Goal: Task Accomplishment & Management: Complete application form

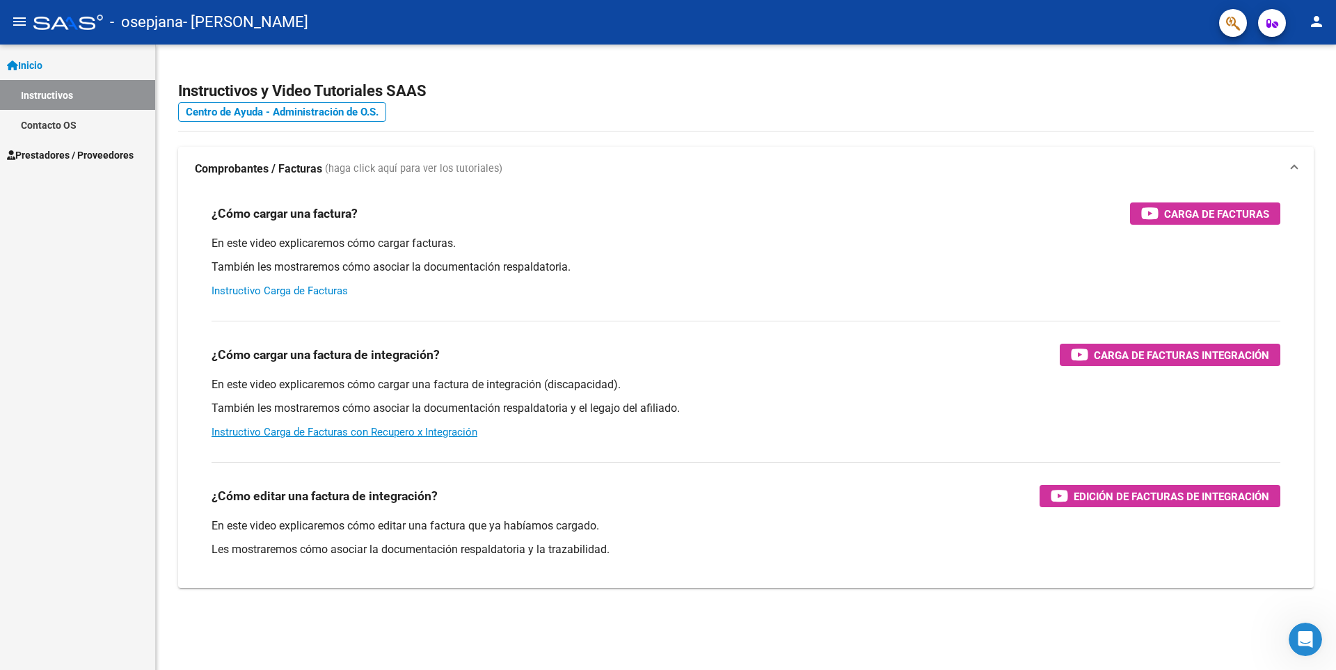
click at [302, 287] on link "Instructivo Carga de Facturas" at bounding box center [280, 291] width 136 height 13
click at [79, 164] on link "Prestadores / Proveedores" at bounding box center [77, 155] width 155 height 30
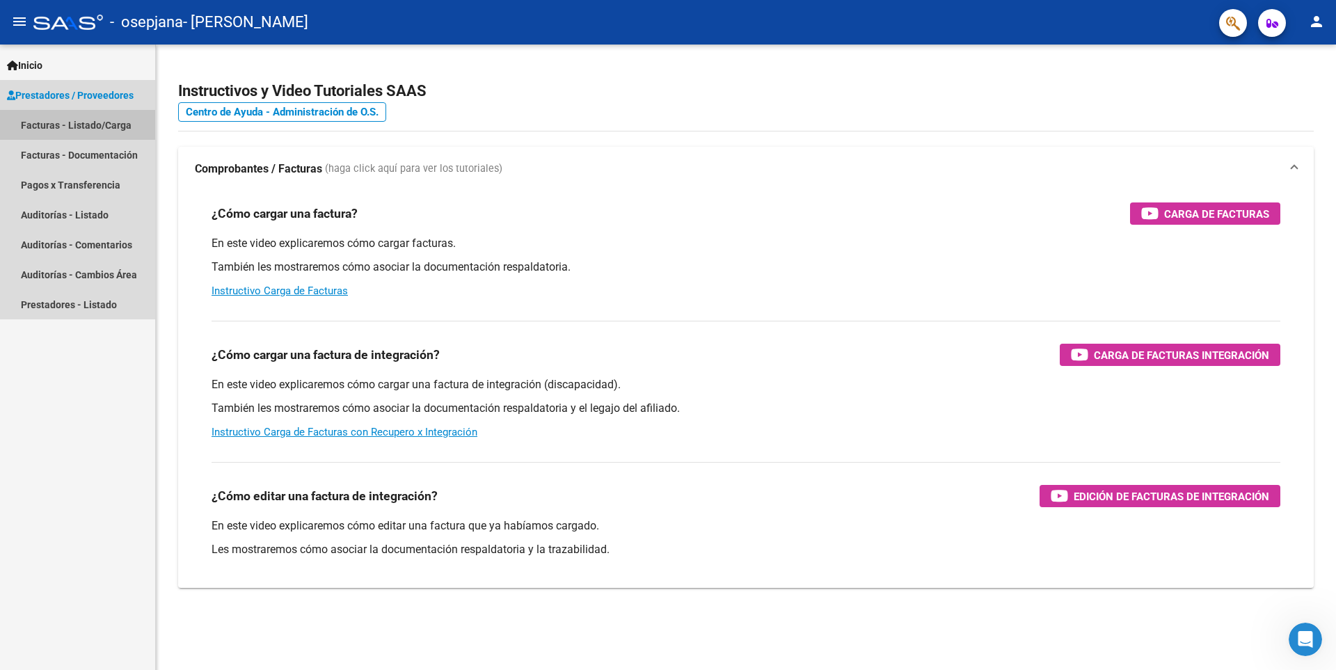
click at [99, 125] on link "Facturas - Listado/Carga" at bounding box center [77, 125] width 155 height 30
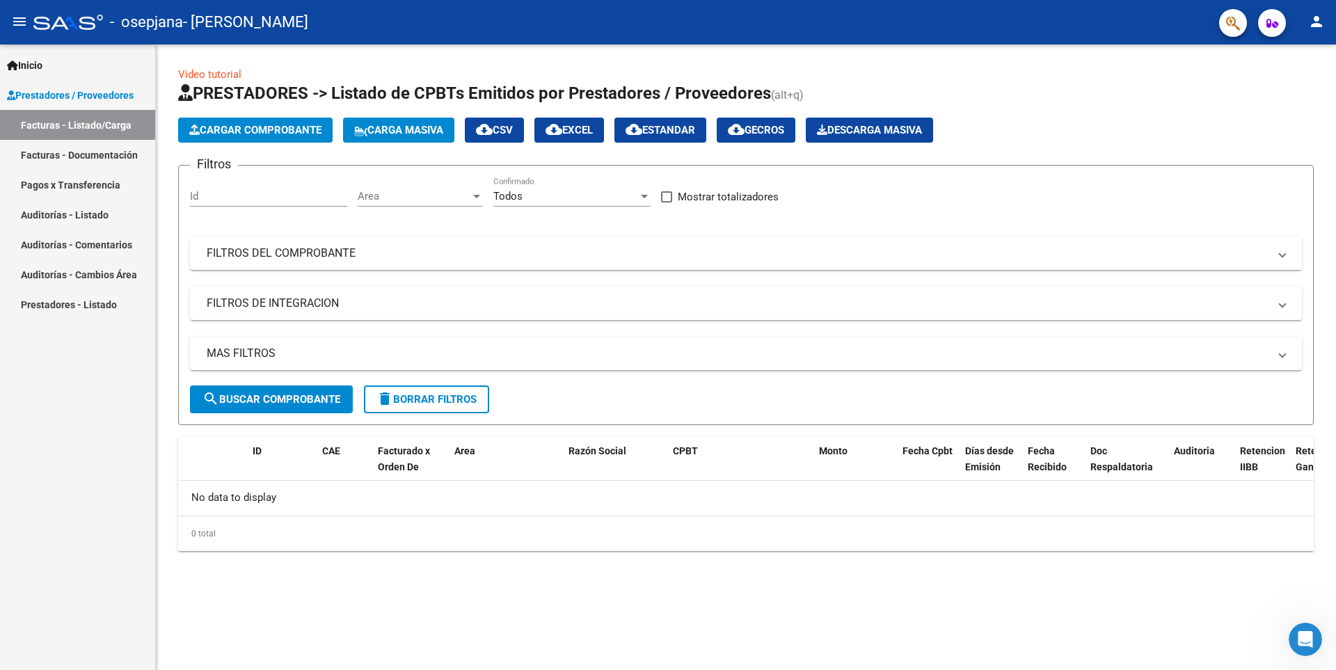
click at [278, 124] on span "Cargar Comprobante" at bounding box center [255, 130] width 132 height 13
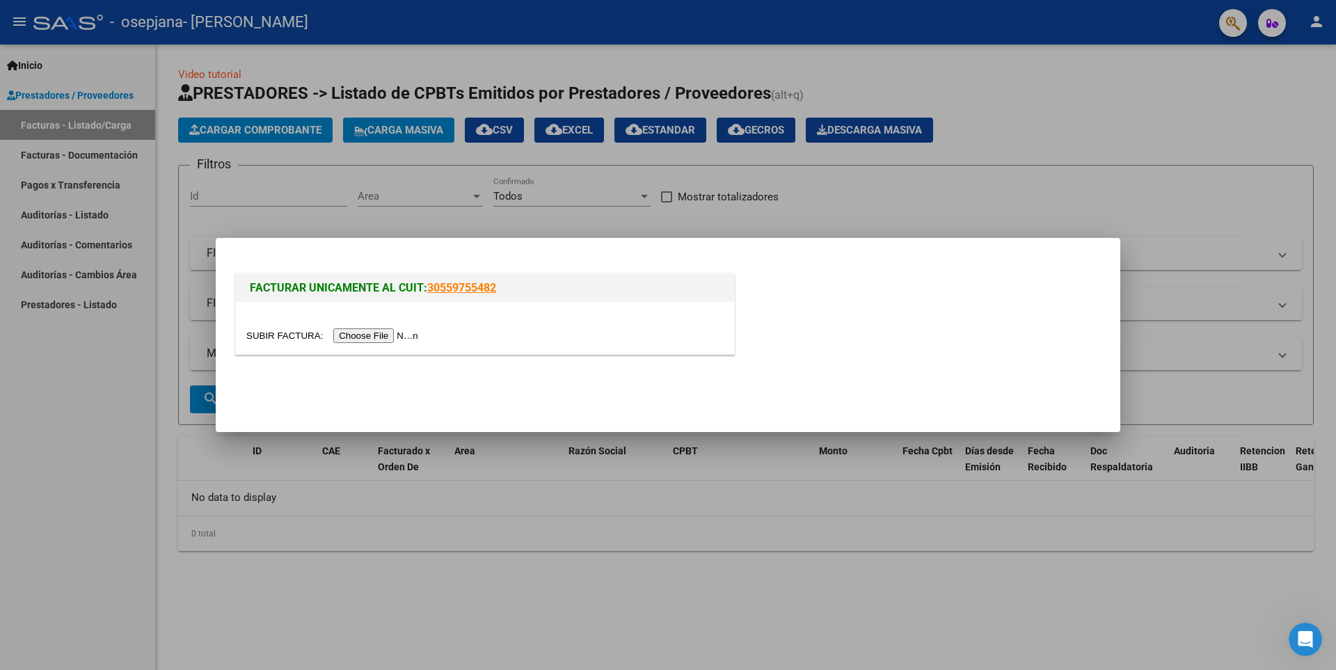
click at [383, 340] on input "file" at bounding box center [334, 335] width 176 height 15
click at [390, 335] on input "file" at bounding box center [334, 335] width 176 height 15
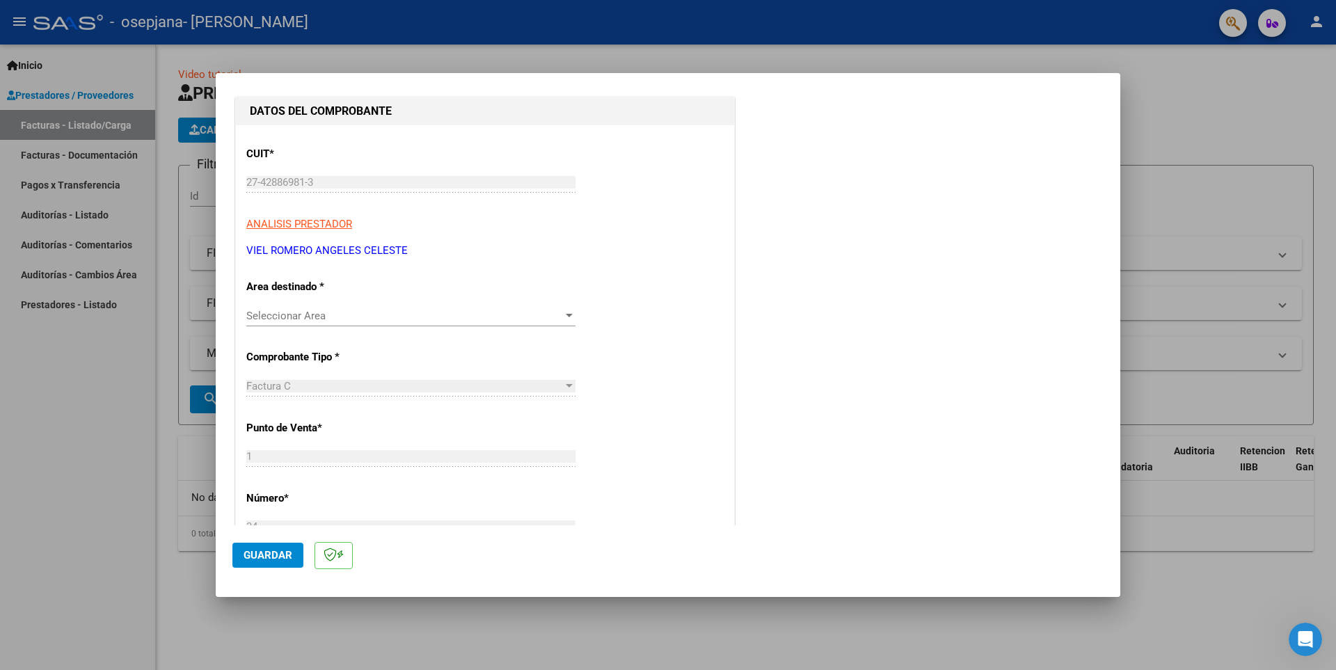
scroll to position [209, 0]
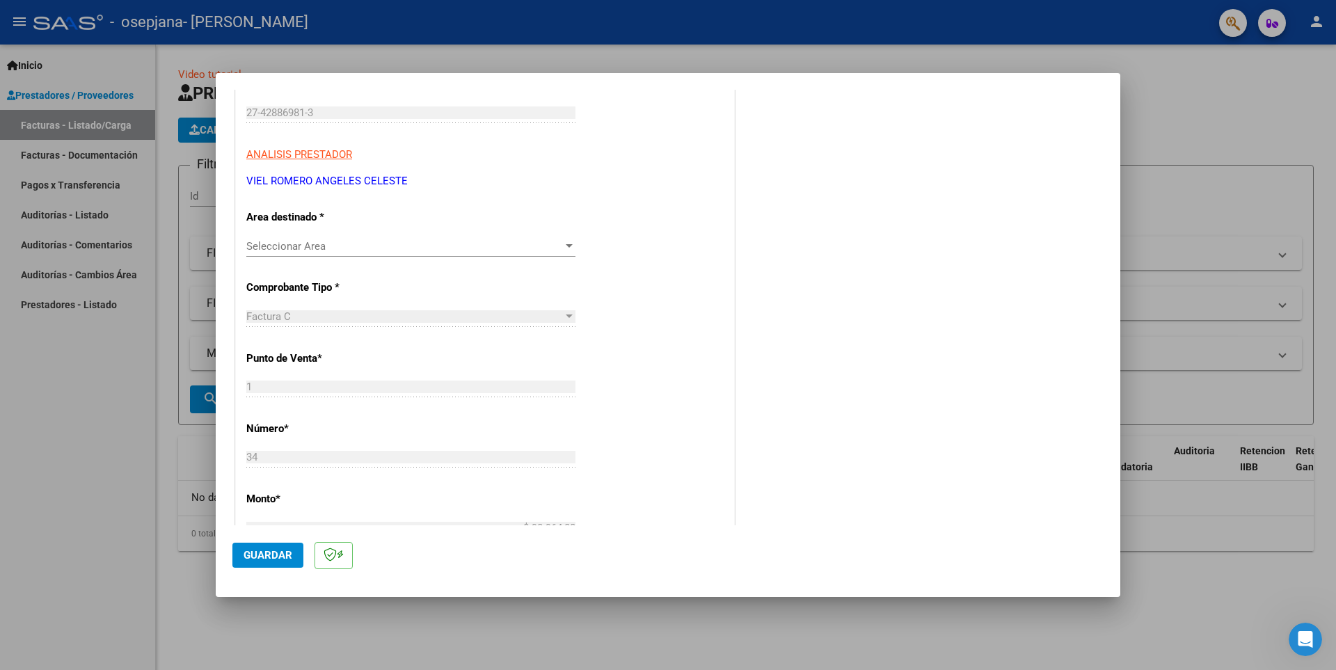
click at [545, 249] on span "Seleccionar Area" at bounding box center [404, 246] width 317 height 13
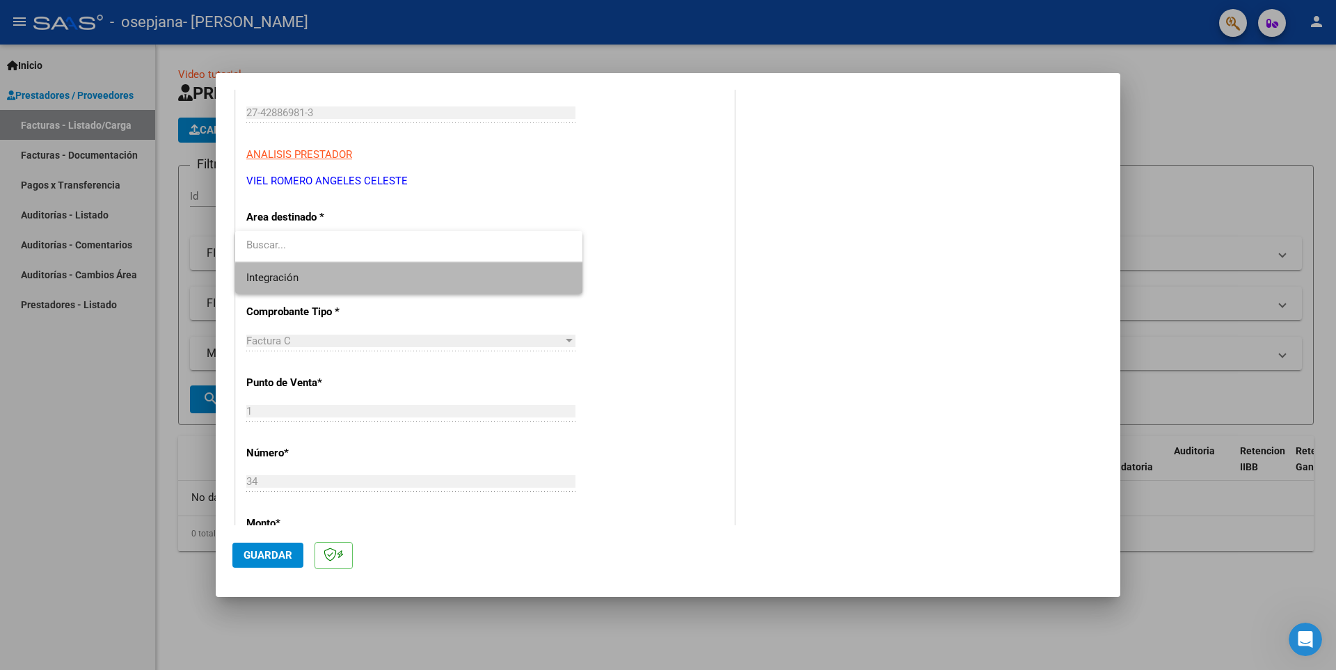
click at [489, 284] on span "Integración" at bounding box center [408, 277] width 325 height 31
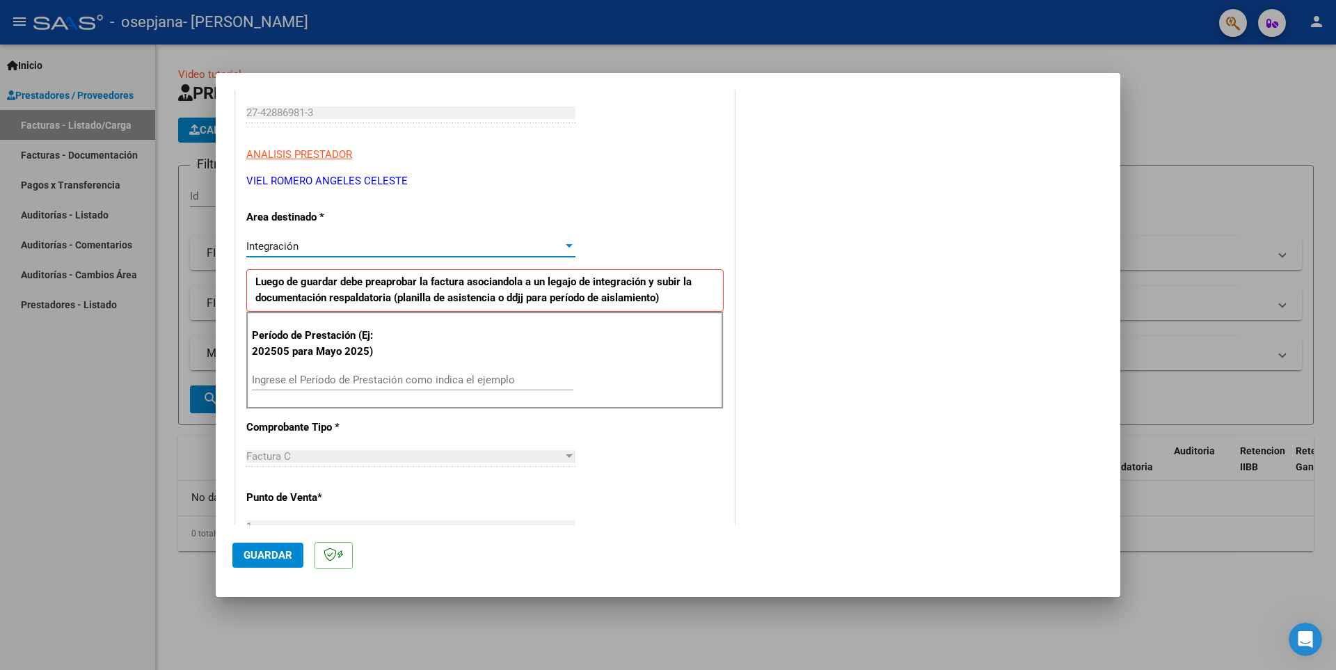
click at [518, 244] on div "Integración" at bounding box center [404, 246] width 317 height 13
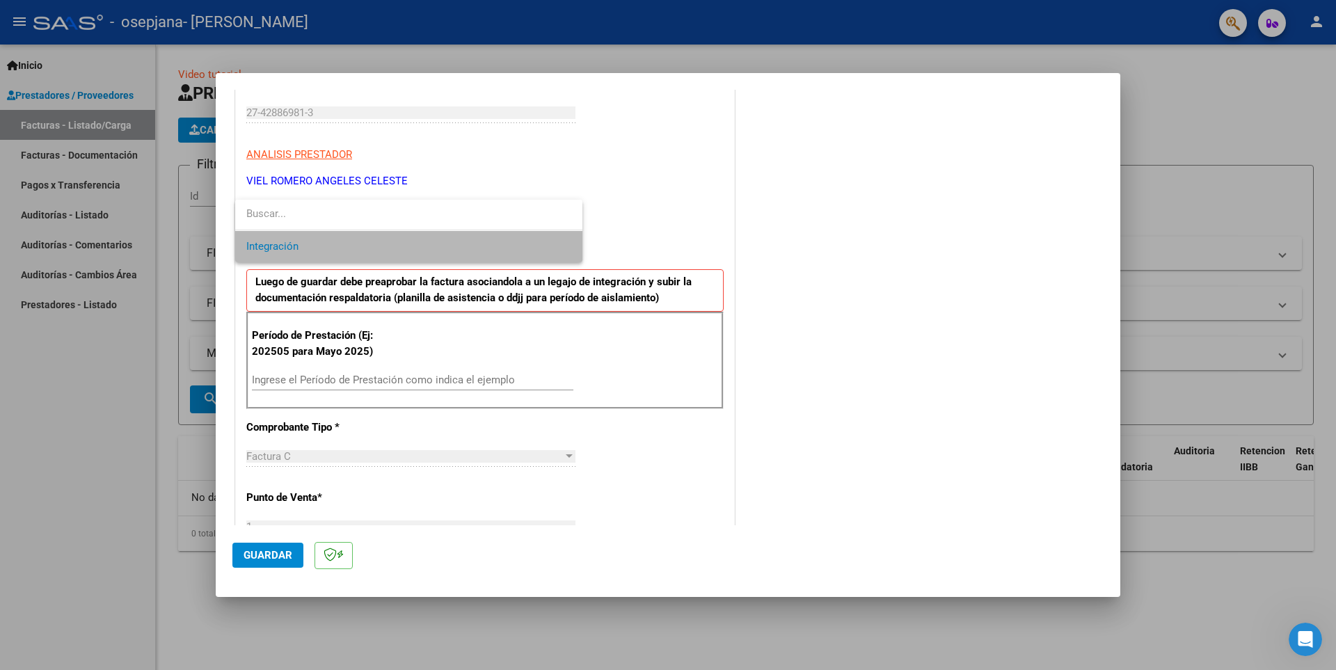
click at [518, 244] on span "Integración" at bounding box center [408, 246] width 325 height 31
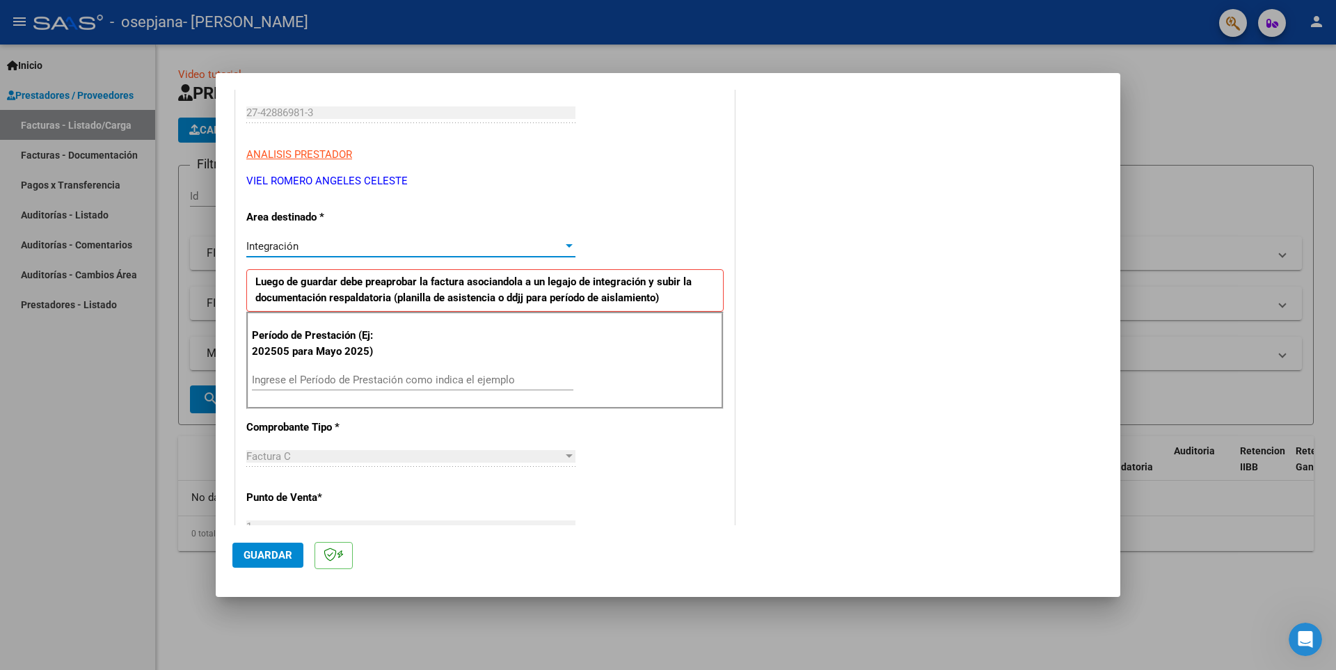
click at [518, 244] on div "Integración" at bounding box center [404, 246] width 317 height 13
type input "psico"
click at [571, 212] on mat-icon "close" at bounding box center [565, 215] width 17 height 17
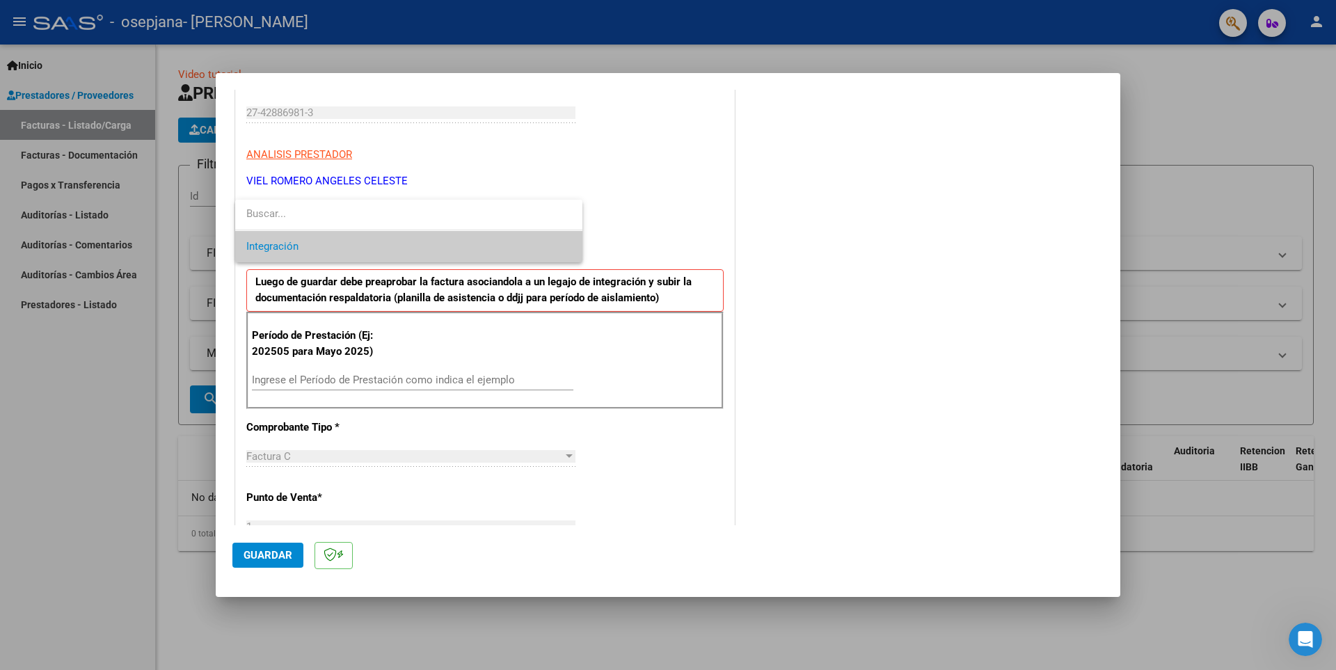
click at [387, 246] on span "Integración" at bounding box center [408, 246] width 325 height 31
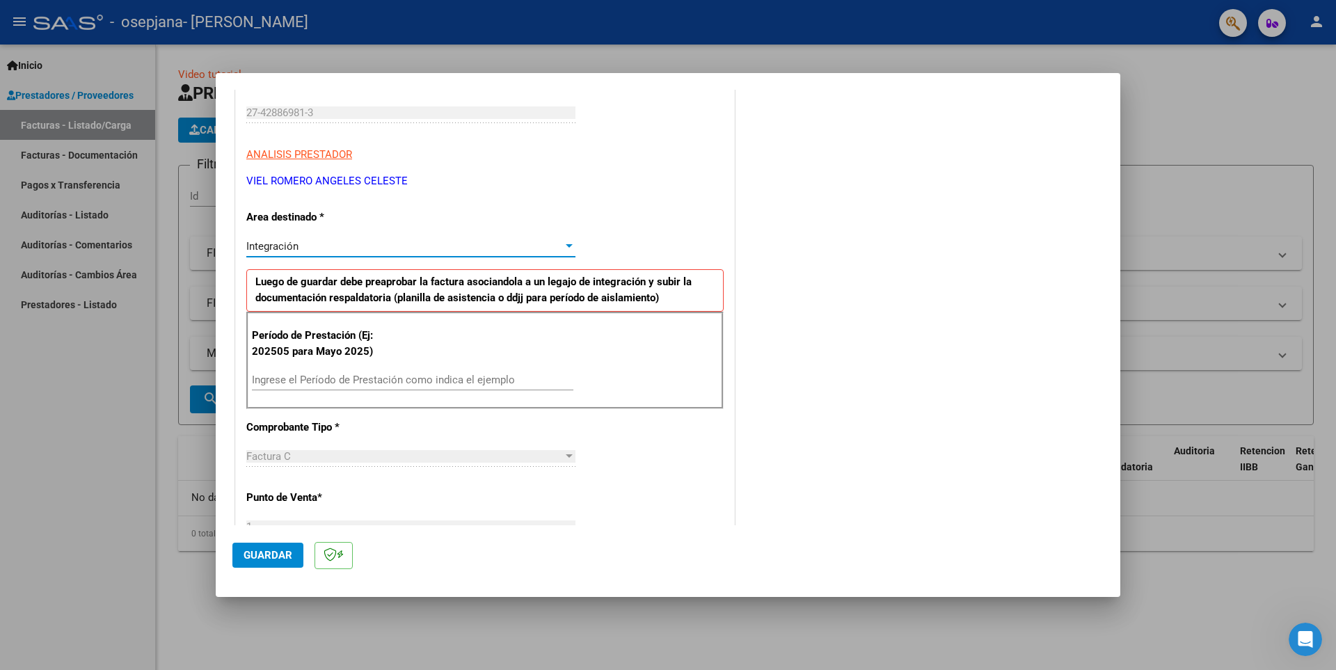
click at [341, 382] on input "Ingrese el Período de Prestación como indica el ejemplo" at bounding box center [412, 380] width 321 height 13
click at [326, 384] on input "Ingrese el Período de Prestación como indica el ejemplo" at bounding box center [412, 380] width 321 height 13
click at [369, 372] on div "Ingrese el Período de Prestación como indica el ejemplo" at bounding box center [412, 379] width 321 height 21
click at [285, 383] on input "Ingrese el Período de Prestación como indica el ejemplo" at bounding box center [412, 380] width 321 height 13
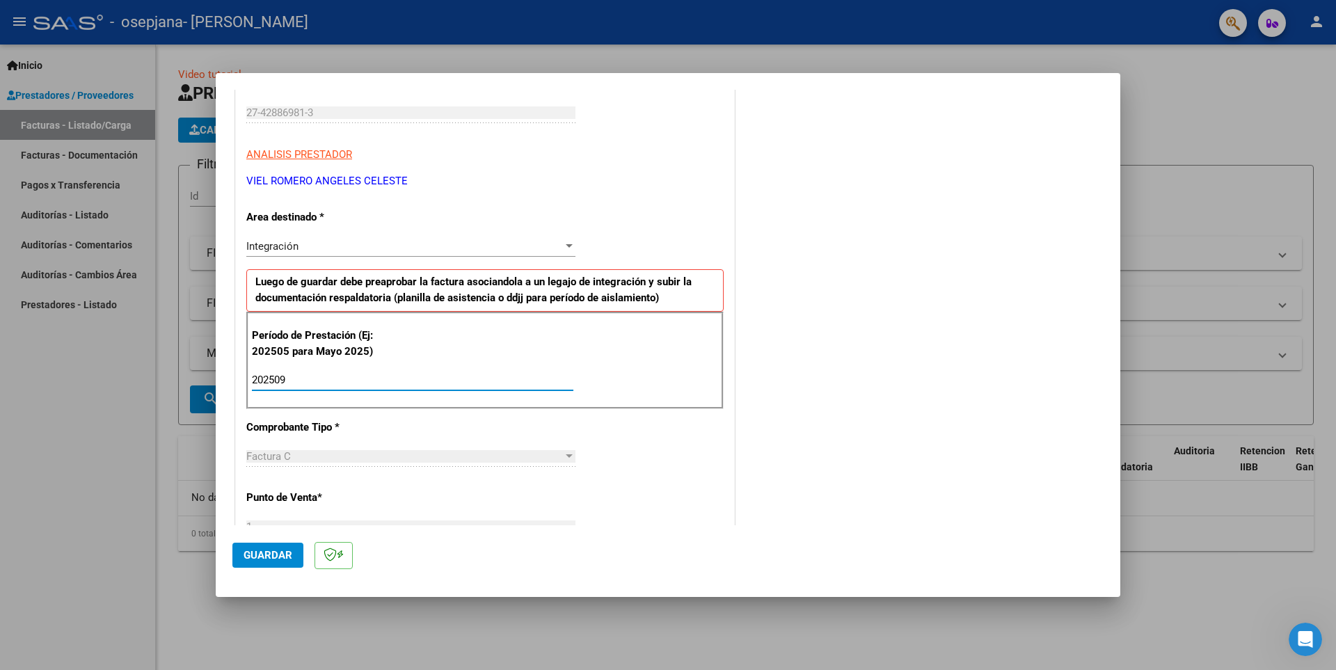
type input "202509"
click at [441, 420] on div "CUIT * 27-42886981-3 Ingresar CUIT ANALISIS PRESTADOR [PERSON_NAME] [PERSON_NAM…" at bounding box center [485, 579] width 498 height 1047
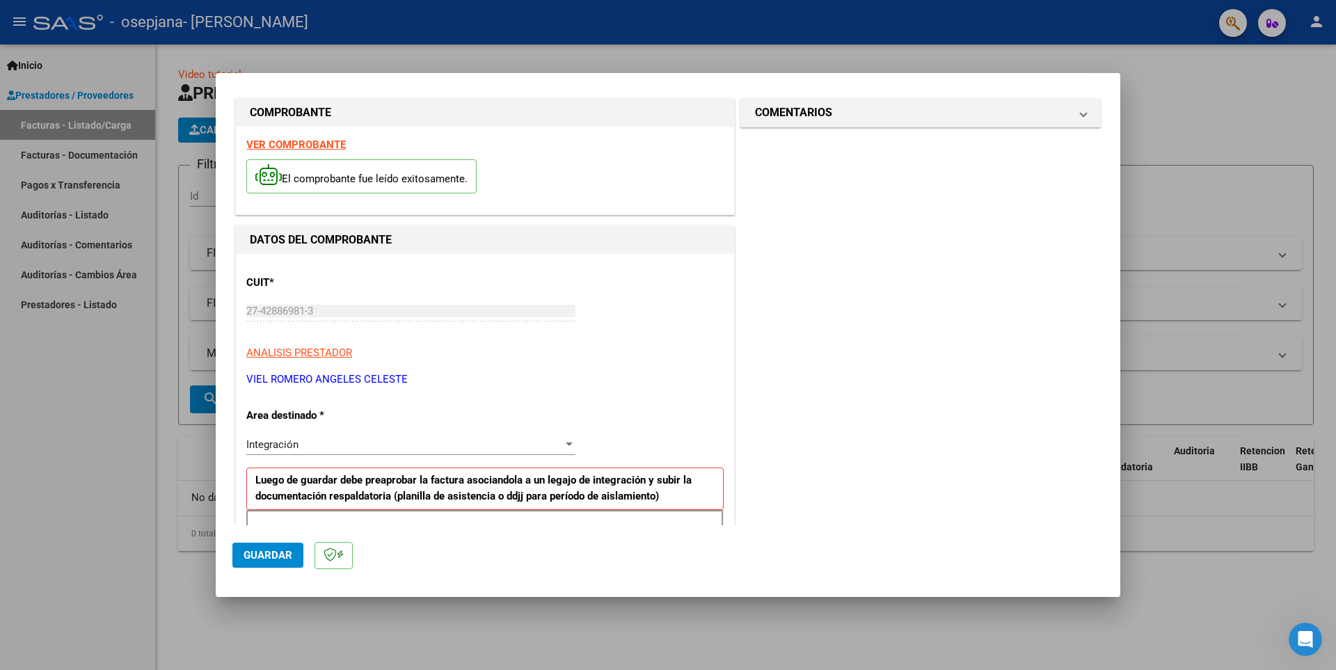
scroll to position [0, 0]
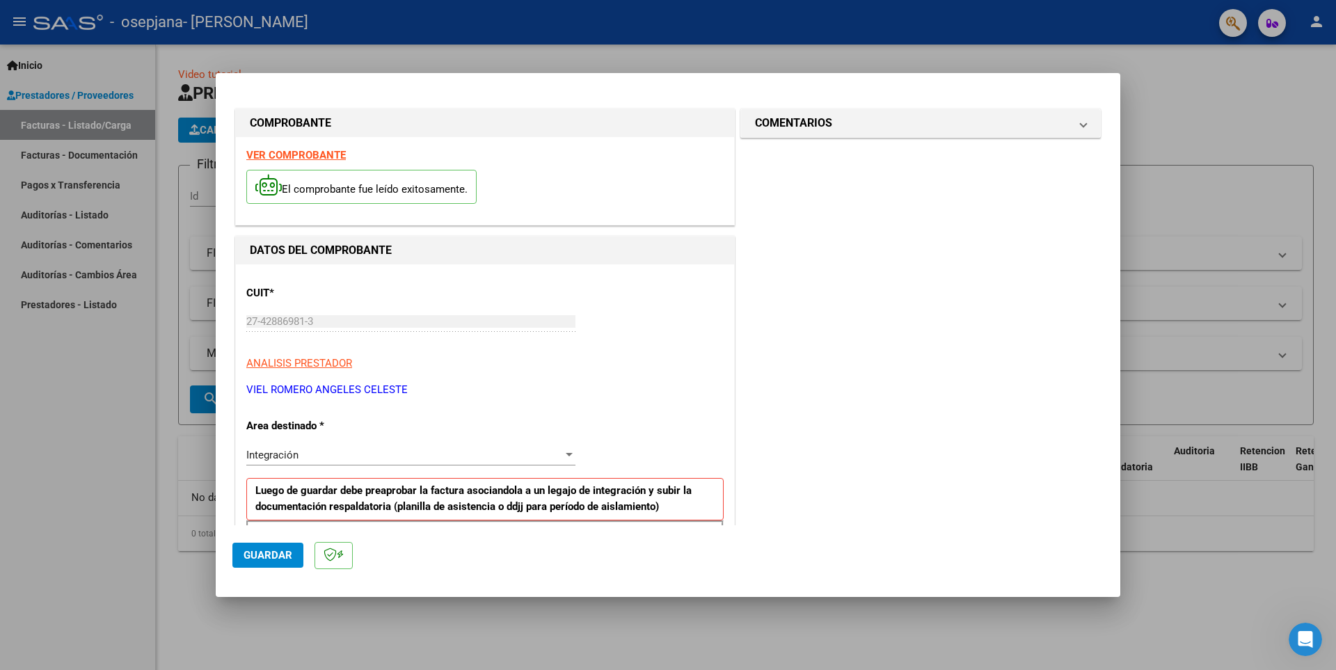
click at [277, 555] on span "Guardar" at bounding box center [268, 555] width 49 height 13
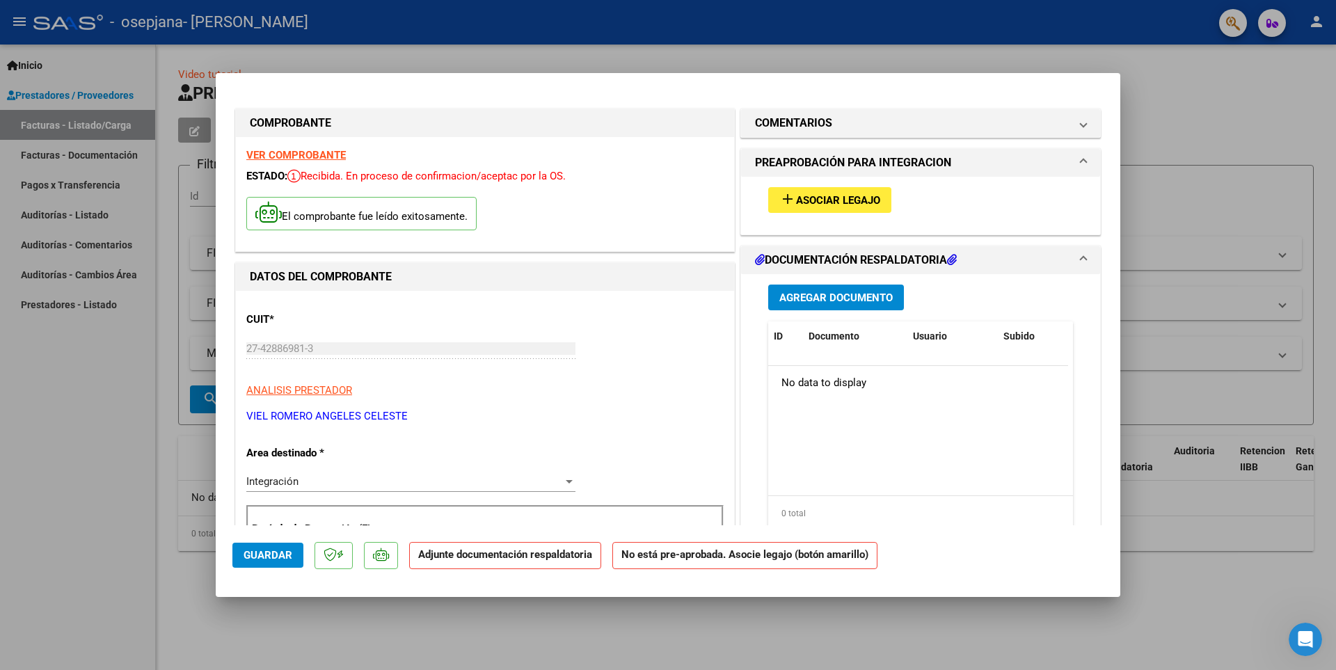
click at [779, 298] on span "Agregar Documento" at bounding box center [835, 298] width 113 height 13
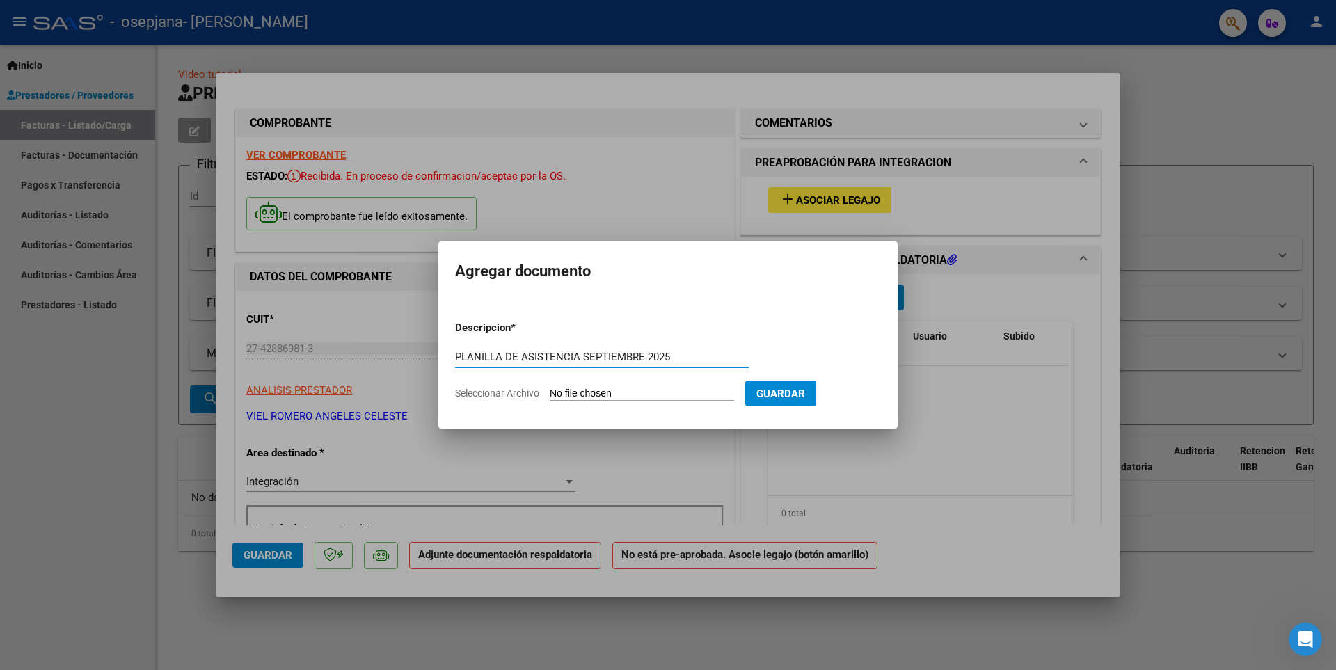
type input "PLANILLA DE ASISTENCIA SEPTIEMBRE 2025"
click at [616, 388] on input "Seleccionar Archivo" at bounding box center [642, 394] width 184 height 13
type input "C:\fakepath\004.jpg"
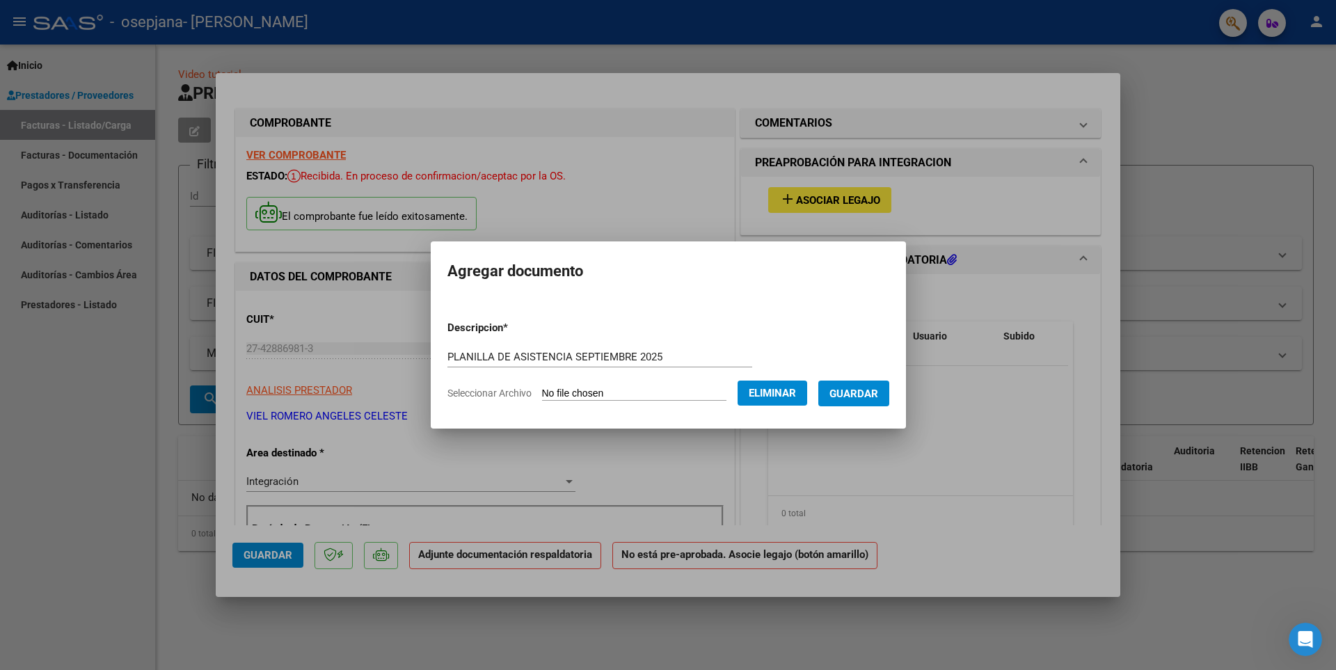
click at [878, 388] on span "Guardar" at bounding box center [853, 394] width 49 height 13
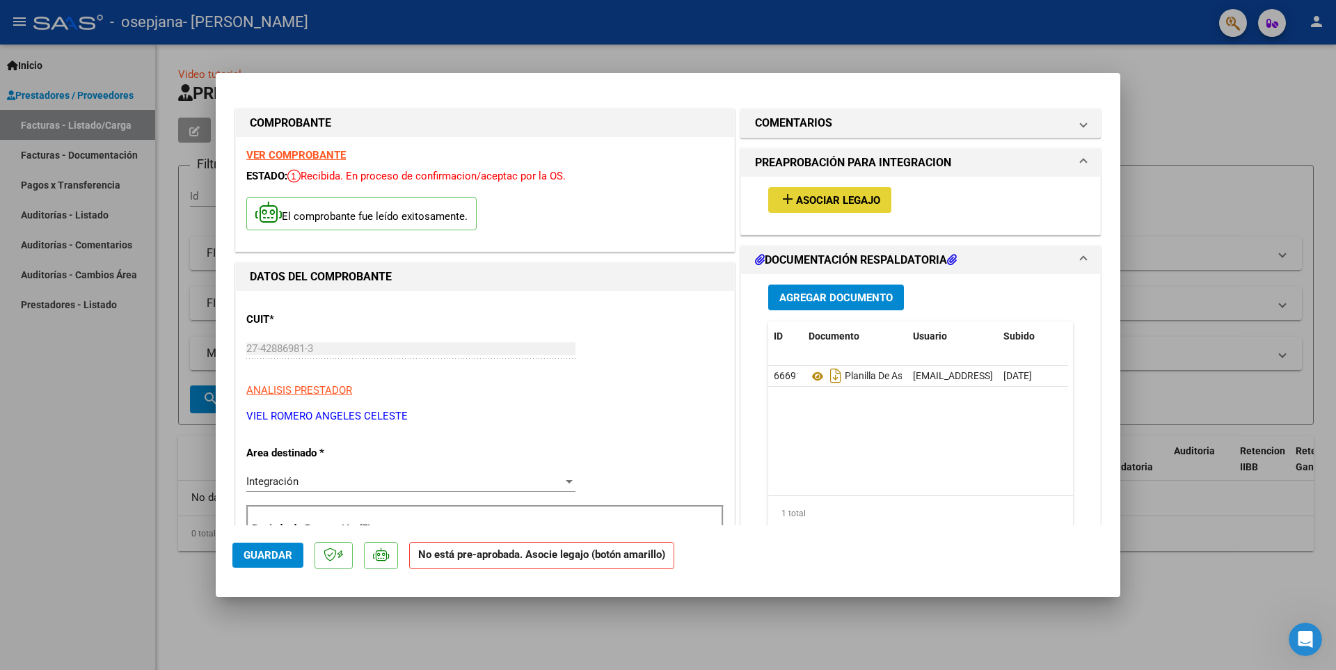
click at [813, 191] on button "add Asociar Legajo" at bounding box center [829, 200] width 123 height 26
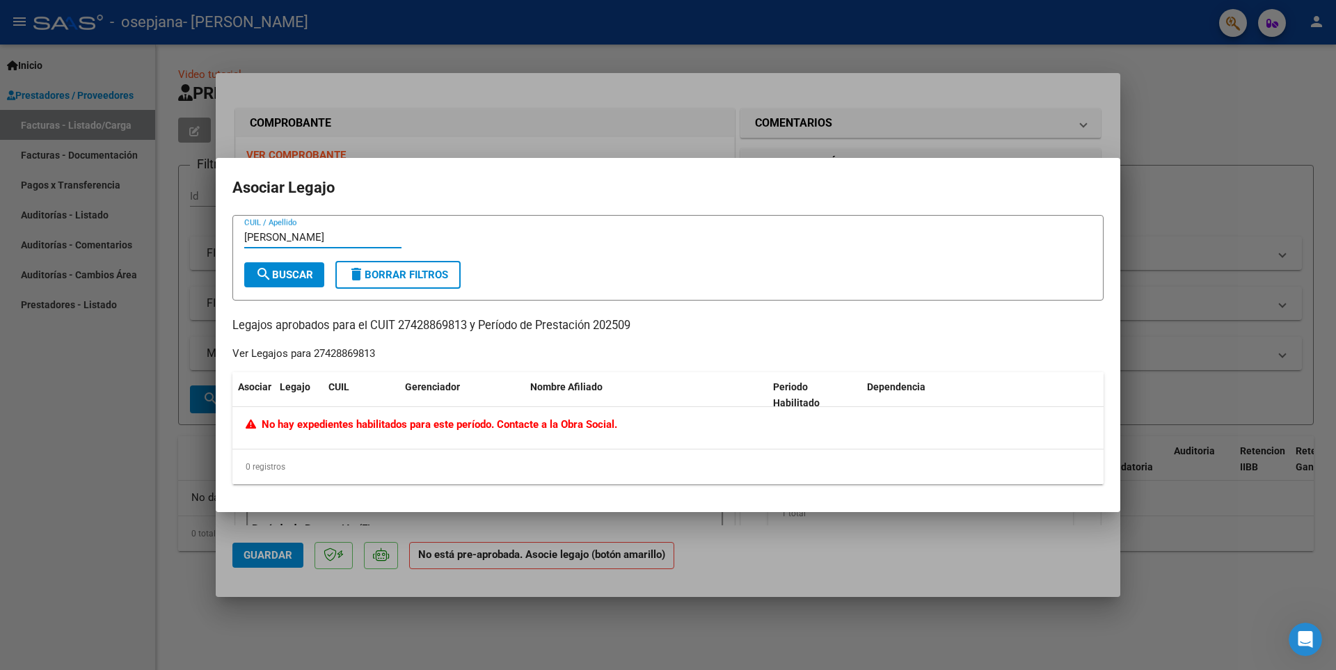
type input "[PERSON_NAME]"
click at [280, 279] on span "search Buscar" at bounding box center [284, 275] width 58 height 13
click at [419, 520] on div at bounding box center [668, 335] width 1336 height 670
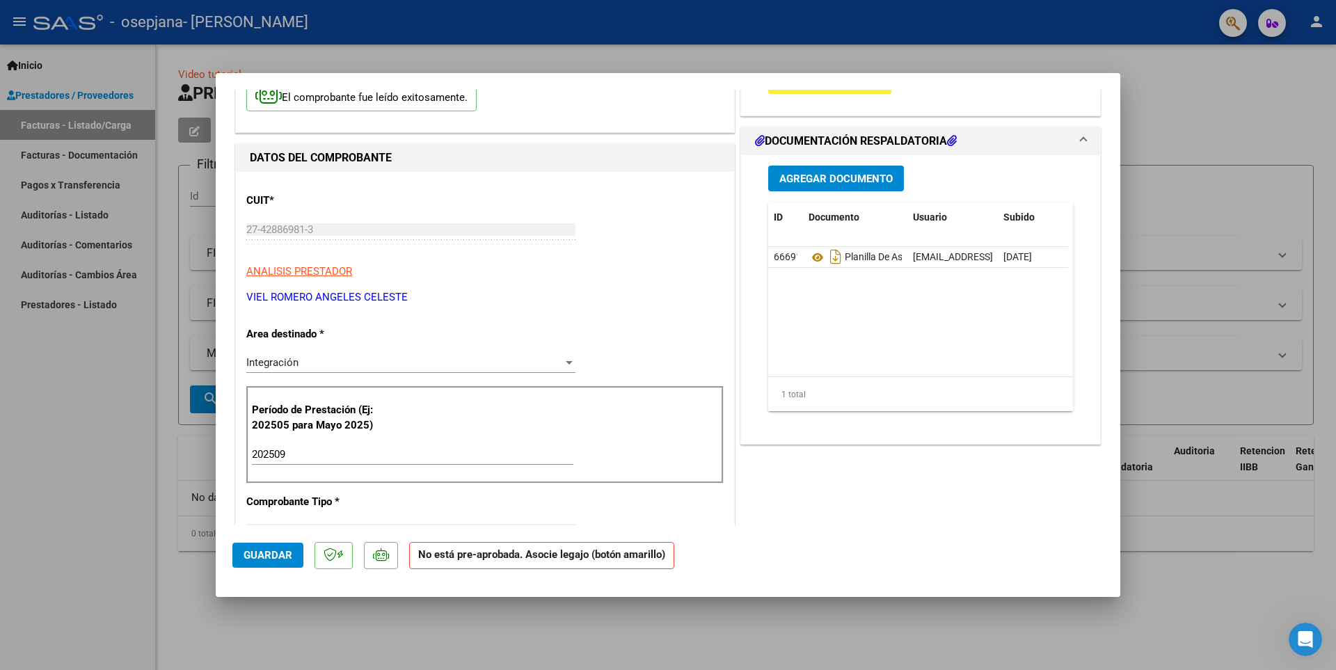
scroll to position [139, 0]
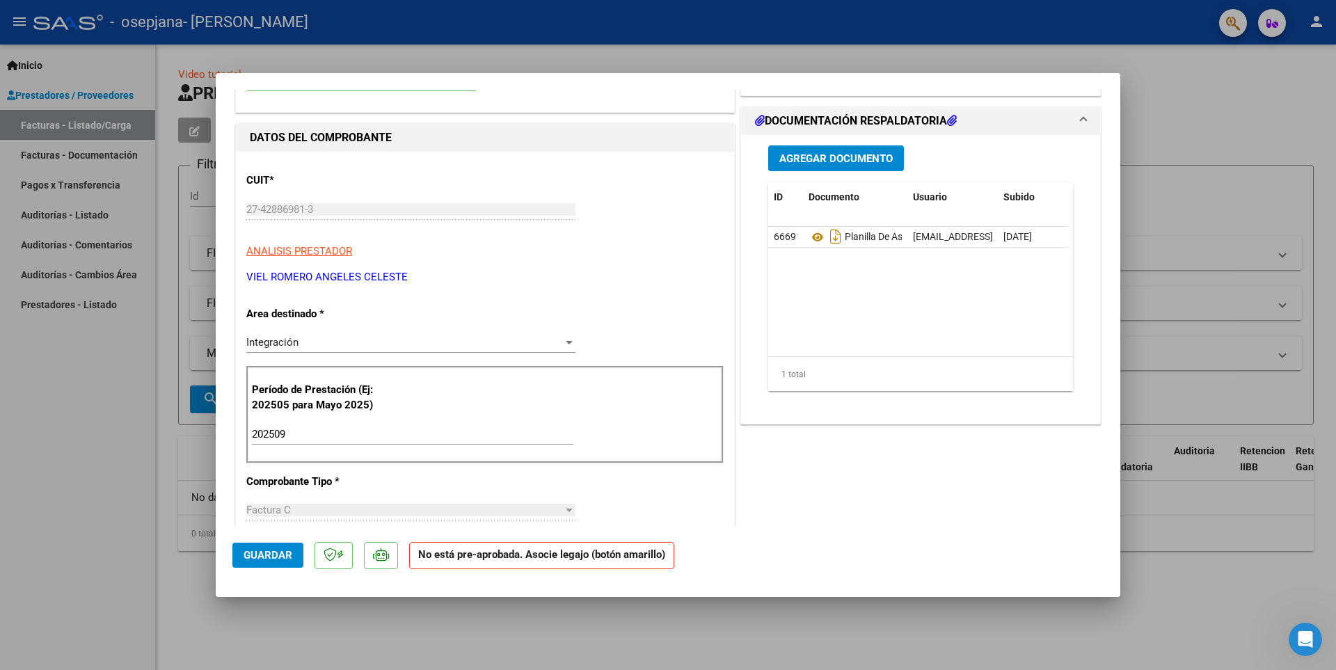
click at [520, 337] on div "Integración" at bounding box center [404, 342] width 317 height 13
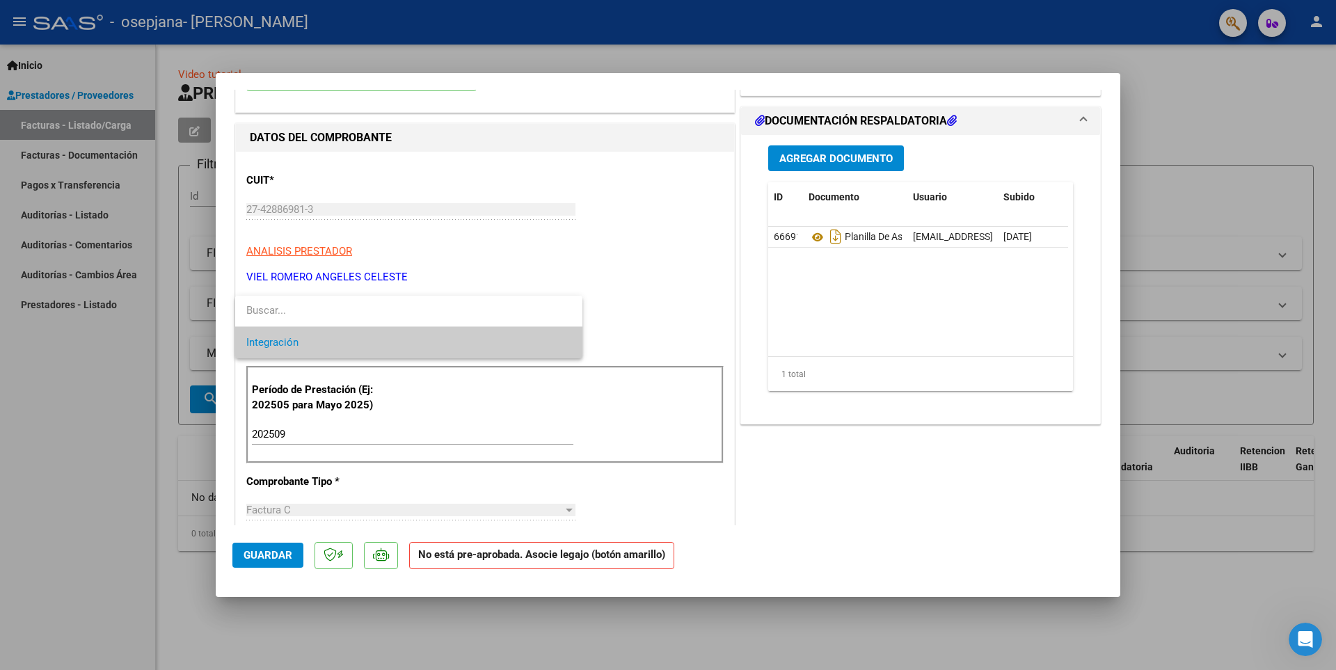
click at [623, 268] on div at bounding box center [668, 335] width 1336 height 670
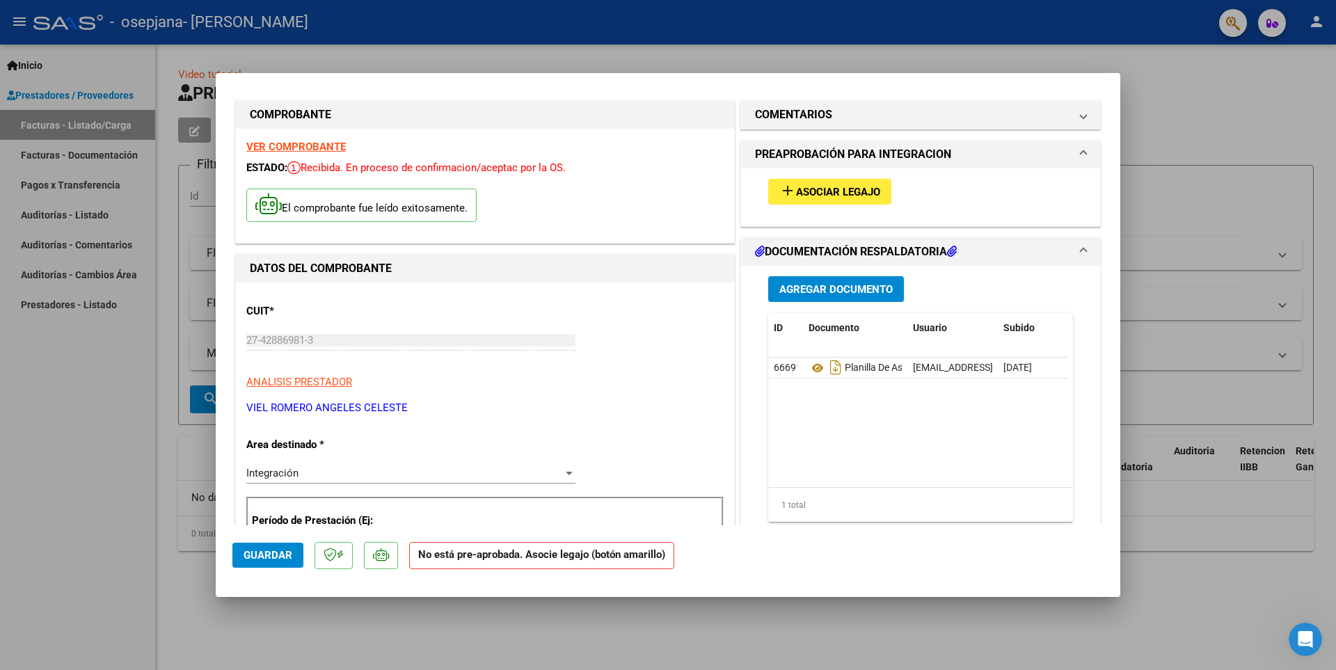
scroll to position [0, 0]
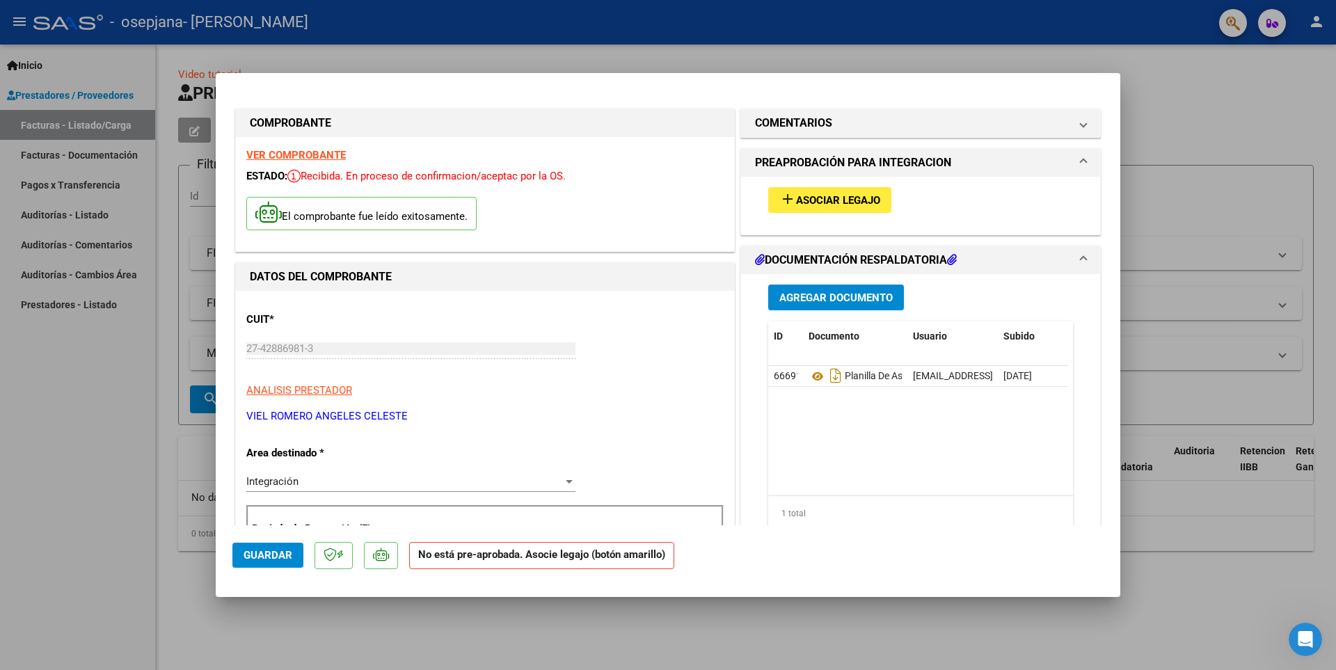
click at [285, 562] on span "Guardar" at bounding box center [268, 555] width 49 height 13
click at [734, 560] on mat-dialog-actions "Guardar No está pre-aprobada. Asocie legajo (botón amarillo)" at bounding box center [667, 552] width 871 height 55
click at [253, 559] on span "Guardar" at bounding box center [268, 555] width 49 height 13
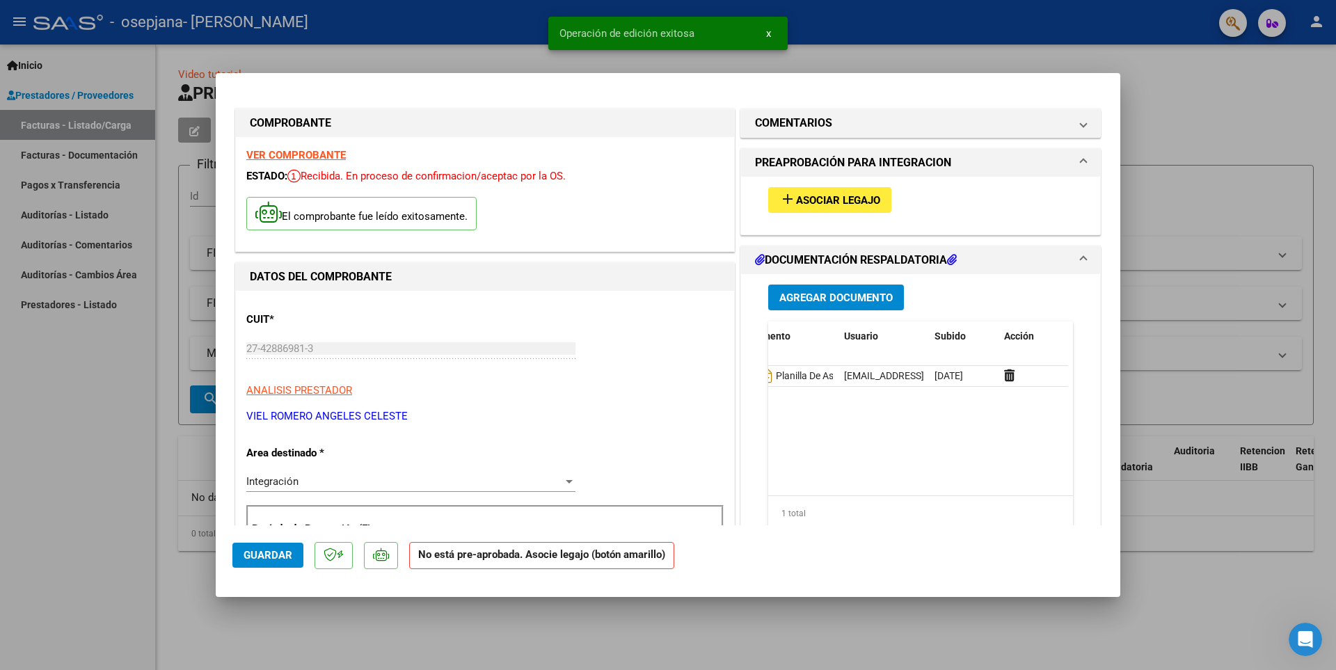
click at [133, 146] on div at bounding box center [668, 335] width 1336 height 670
type input "$ 0,00"
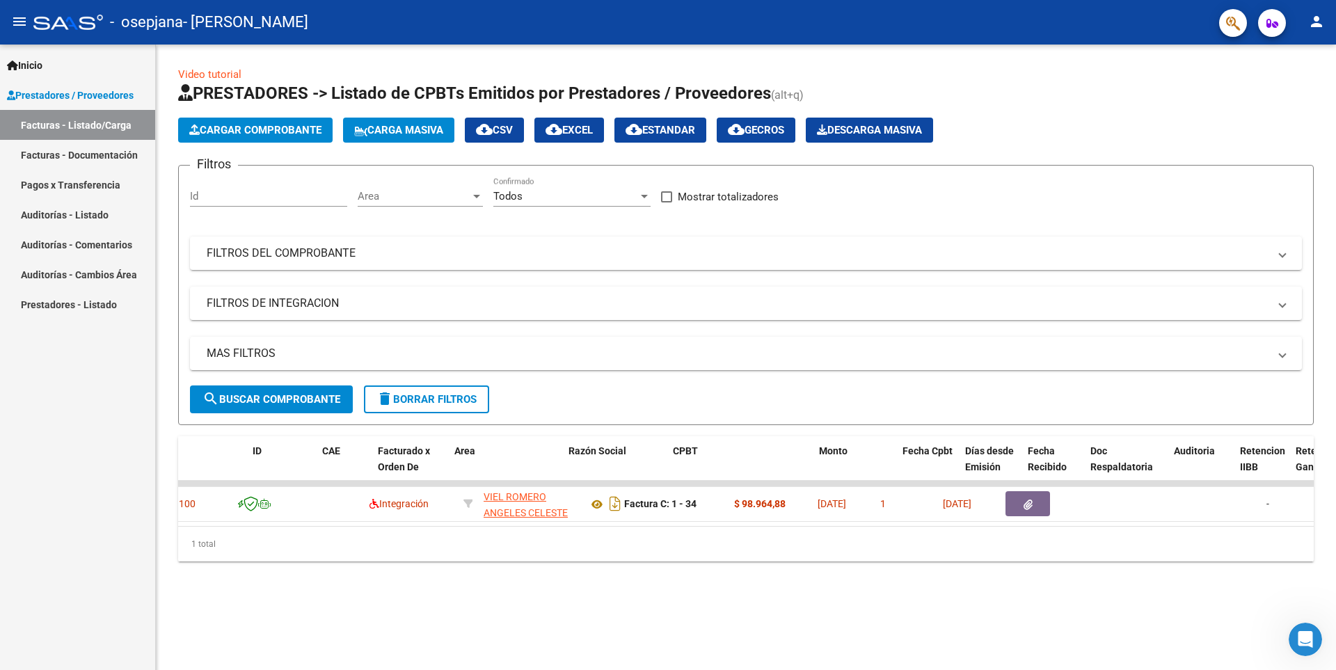
scroll to position [0, 0]
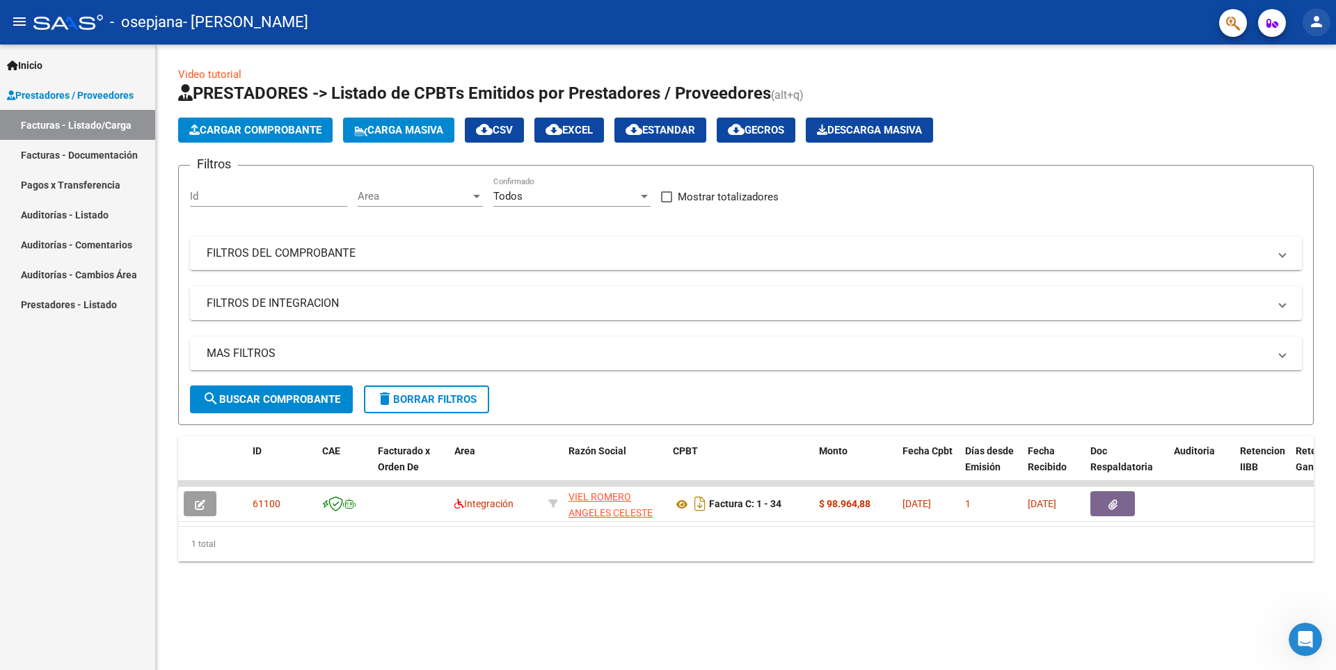
click at [1318, 20] on mat-icon "person" at bounding box center [1316, 21] width 17 height 17
click at [1306, 94] on button "exit_to_app Salir" at bounding box center [1287, 91] width 85 height 33
